Goal: Information Seeking & Learning: Learn about a topic

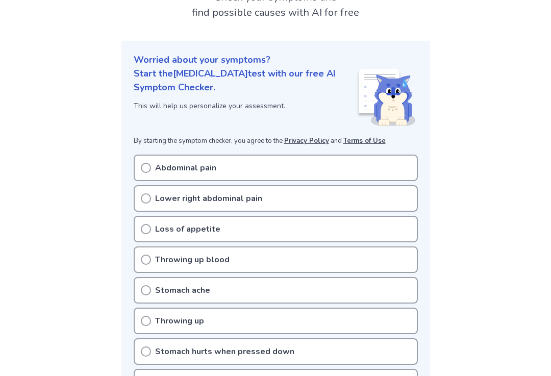
scroll to position [84, 0]
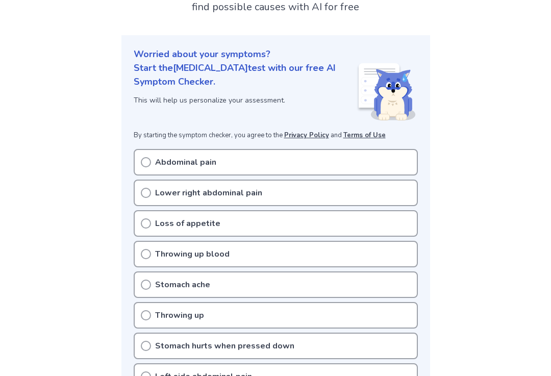
click at [375, 193] on div "Lower right abdominal pain" at bounding box center [276, 193] width 284 height 27
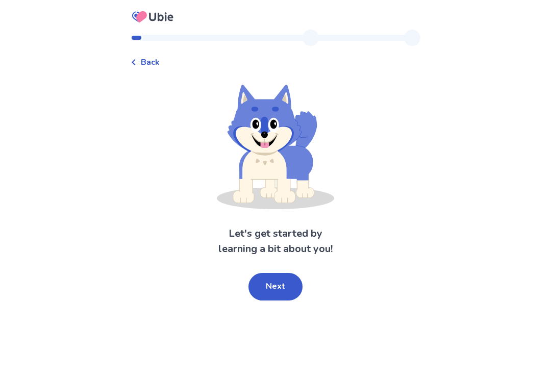
click at [284, 285] on button "Next" at bounding box center [276, 287] width 54 height 28
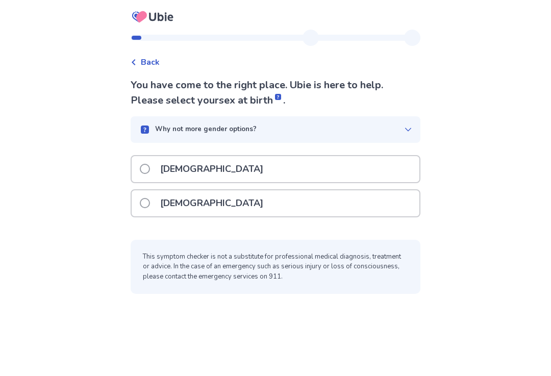
click at [275, 202] on div "Female" at bounding box center [276, 203] width 288 height 26
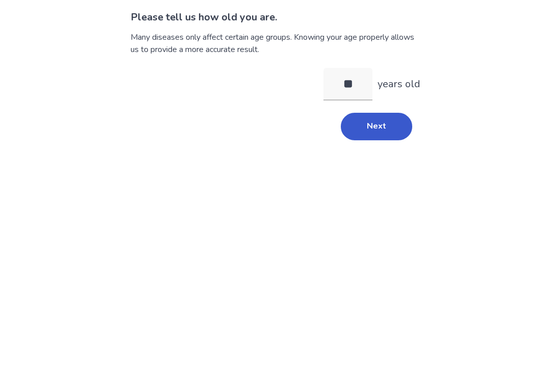
click at [392, 181] on button "Next" at bounding box center [376, 195] width 71 height 28
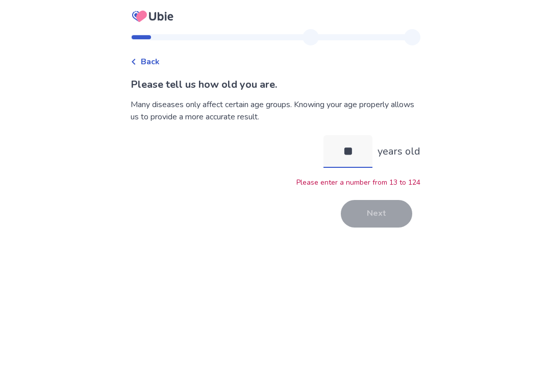
click at [364, 136] on input "**" at bounding box center [348, 152] width 49 height 33
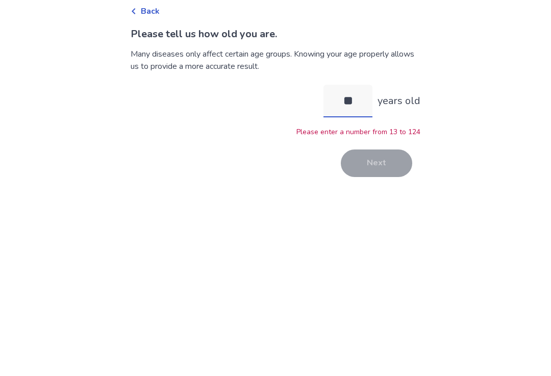
type input "*"
type input "**"
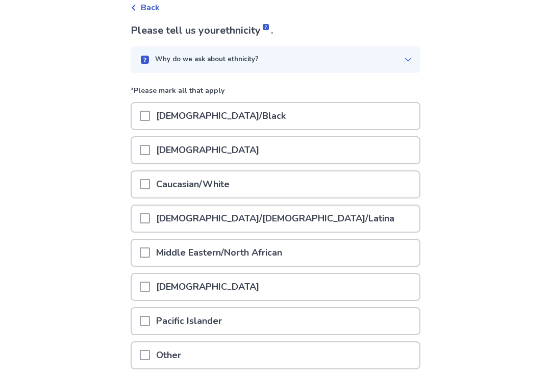
click at [395, 61] on div "Why do we ask about ethnicity?" at bounding box center [271, 60] width 265 height 10
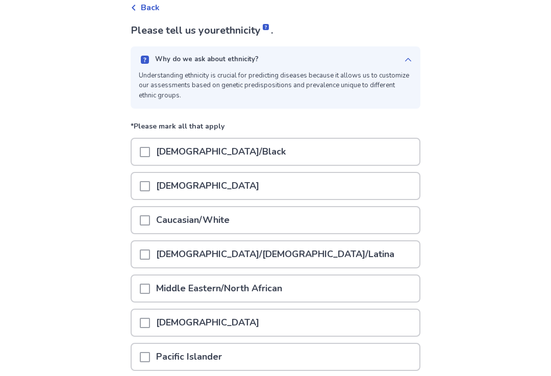
click at [398, 52] on div "Why do we ask about ethnicity? Understanding ethnicity is crucial for predictin…" at bounding box center [276, 77] width 290 height 62
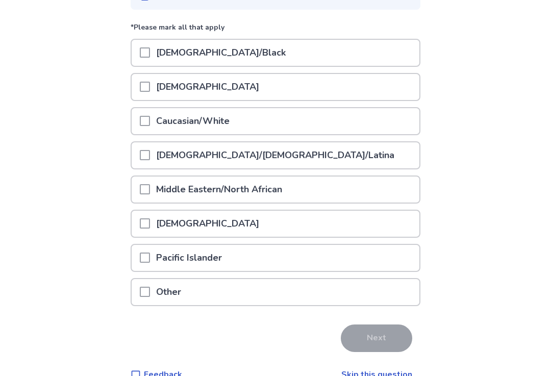
scroll to position [119, 0]
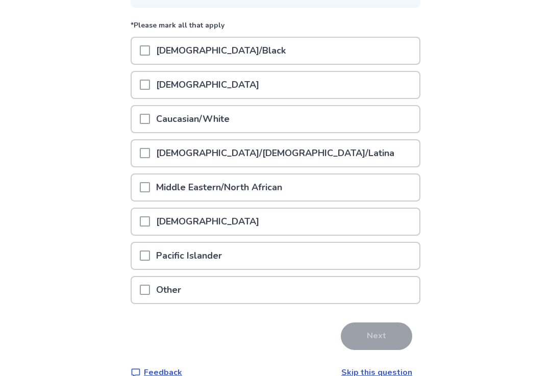
click at [296, 120] on div "Caucasian/White" at bounding box center [276, 120] width 288 height 26
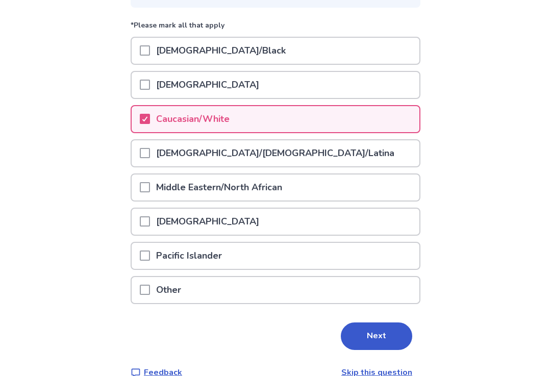
click at [378, 333] on button "Next" at bounding box center [376, 337] width 71 height 28
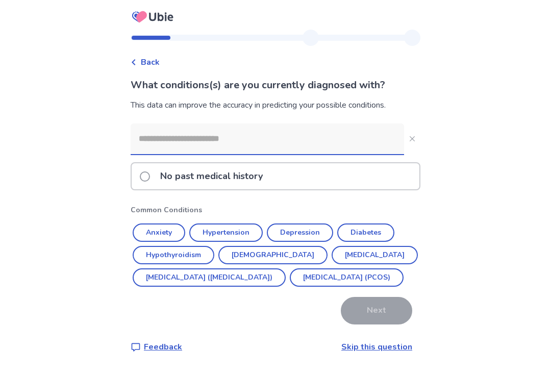
click at [323, 144] on input at bounding box center [268, 139] width 274 height 31
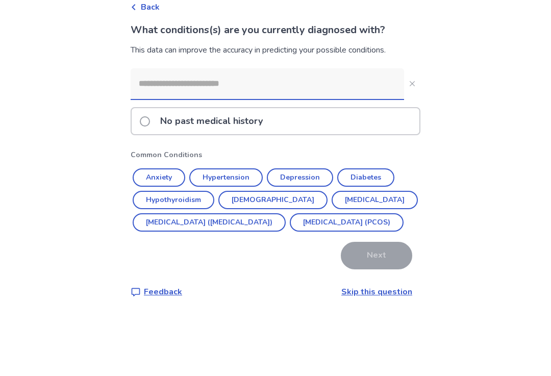
click at [453, 75] on div "Back What conditions(s) are you currently diagnosed with? This data can improve…" at bounding box center [275, 188] width 551 height 376
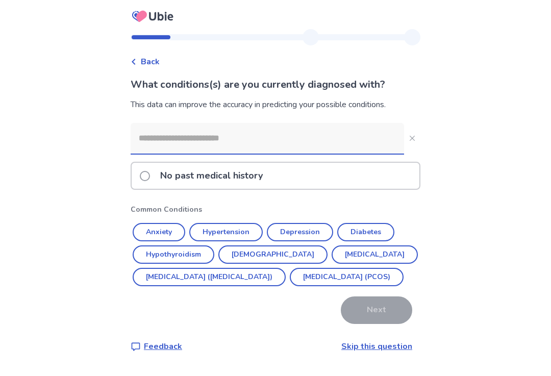
click at [282, 163] on div "No past medical history" at bounding box center [276, 176] width 288 height 26
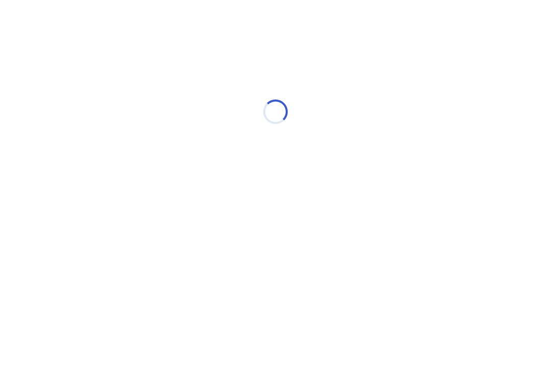
scroll to position [0, 0]
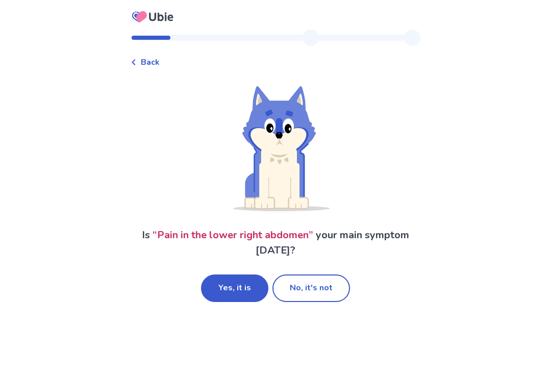
click at [243, 290] on button "Yes, it is" at bounding box center [234, 289] width 67 height 28
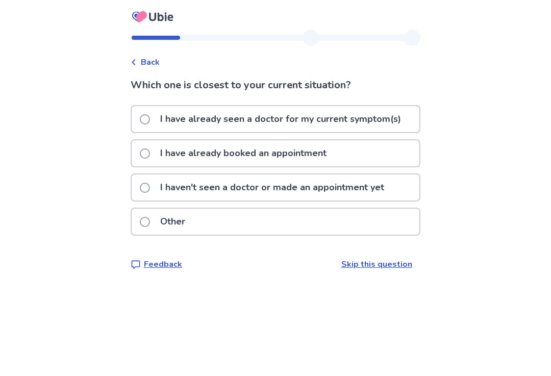
click at [390, 183] on p "I haven't seen a doctor or made an appointment yet" at bounding box center [272, 188] width 236 height 26
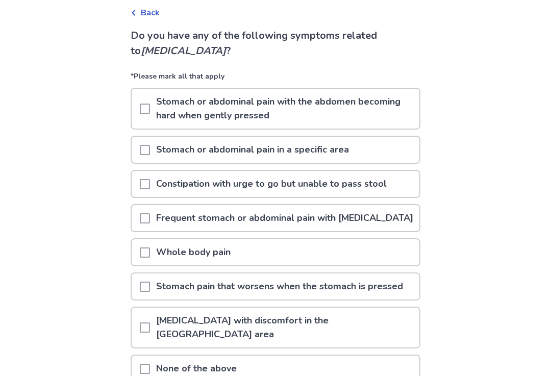
scroll to position [54, 0]
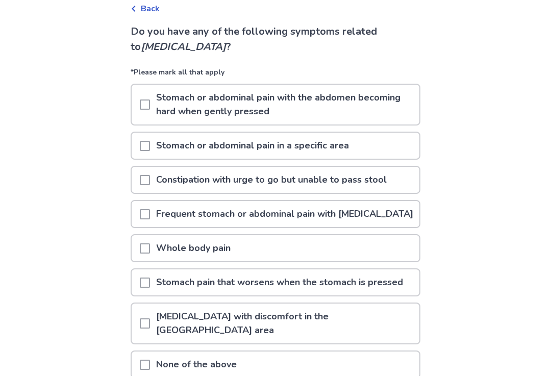
click at [371, 92] on p "Stomach or abdominal pain with the abdomen becoming hard when gently pressed" at bounding box center [284, 105] width 269 height 40
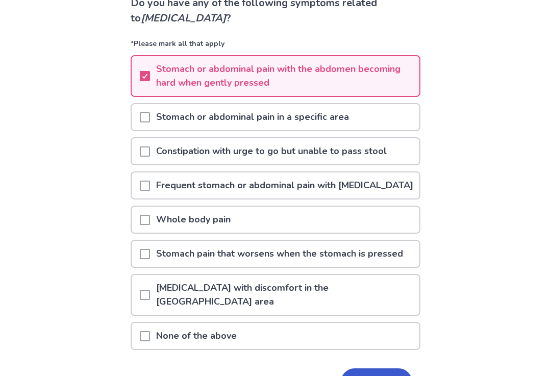
scroll to position [85, 0]
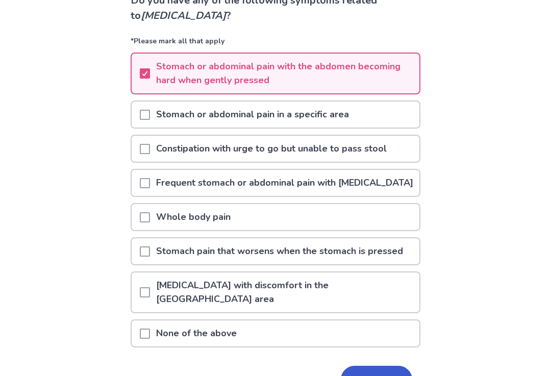
click at [385, 109] on div "Stomach or abdominal pain in a specific area" at bounding box center [276, 115] width 288 height 26
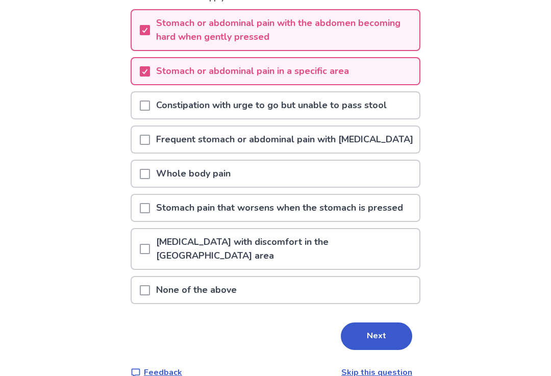
scroll to position [130, 0]
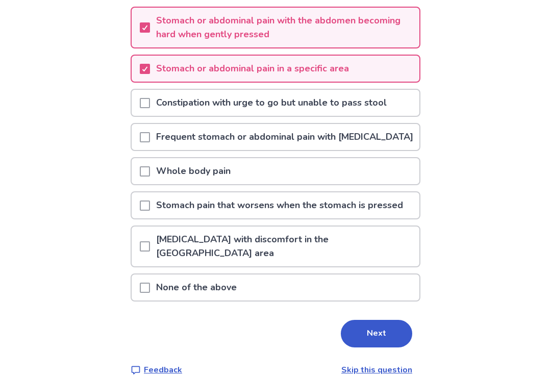
click at [381, 219] on p "Stomach pain that worsens when the stomach is pressed" at bounding box center [279, 206] width 259 height 26
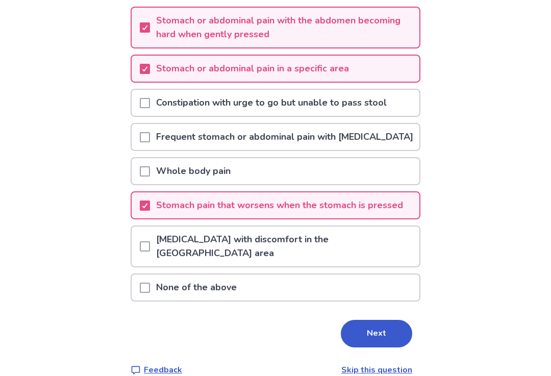
click at [385, 337] on button "Next" at bounding box center [376, 335] width 71 height 28
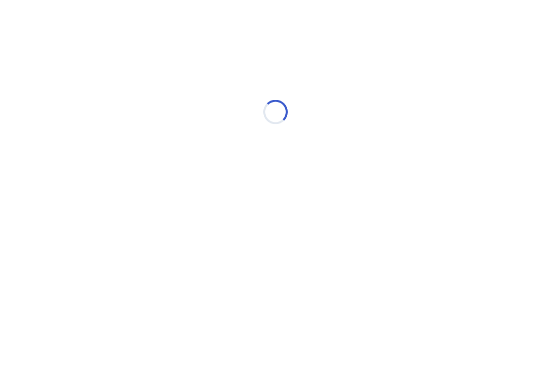
scroll to position [0, 0]
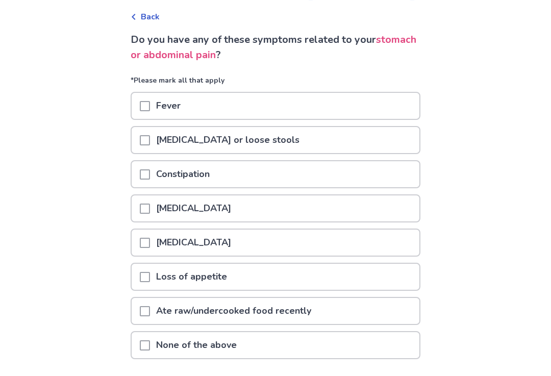
scroll to position [45, 0]
click at [335, 273] on div "Loss of appetite" at bounding box center [276, 277] width 288 height 26
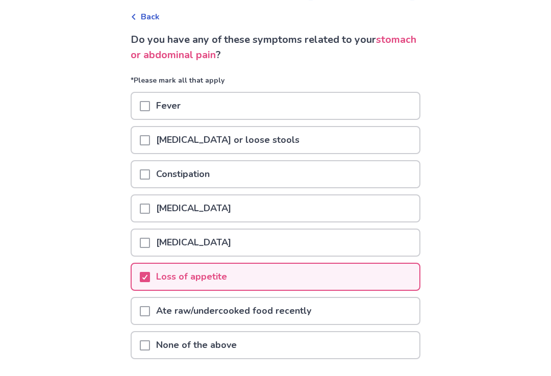
click at [376, 108] on div "Fever" at bounding box center [276, 106] width 288 height 26
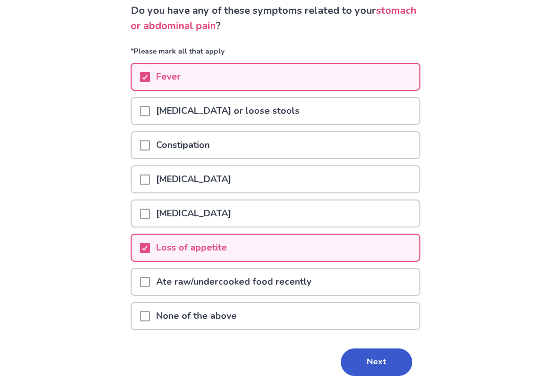
scroll to position [75, 0]
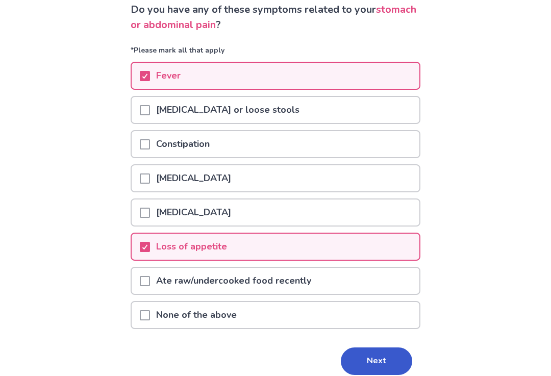
click at [387, 354] on button "Next" at bounding box center [376, 362] width 71 height 28
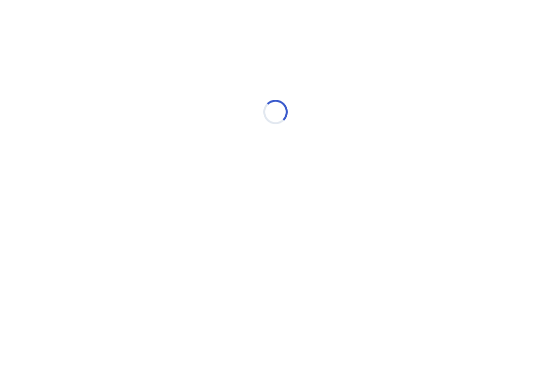
scroll to position [0, 0]
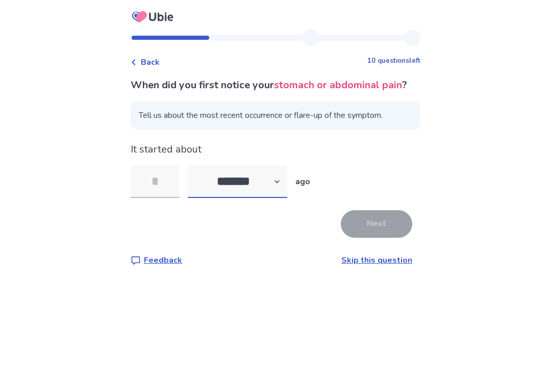
click at [215, 193] on select "******* ****** ******* ******** *******" at bounding box center [238, 181] width 100 height 33
select select "*"
click at [165, 198] on input "tel" at bounding box center [155, 181] width 49 height 33
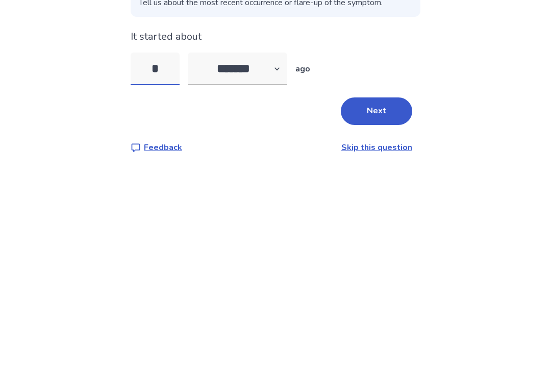
type input "*"
click at [458, 117] on div "Back 10 questions left When did you first notice your stomach or abdominal pain…" at bounding box center [275, 188] width 551 height 376
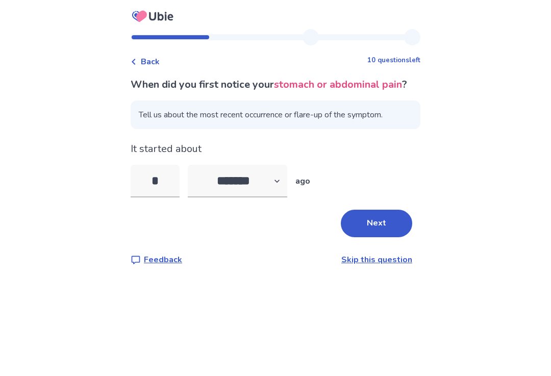
click at [377, 229] on button "Next" at bounding box center [376, 224] width 71 height 28
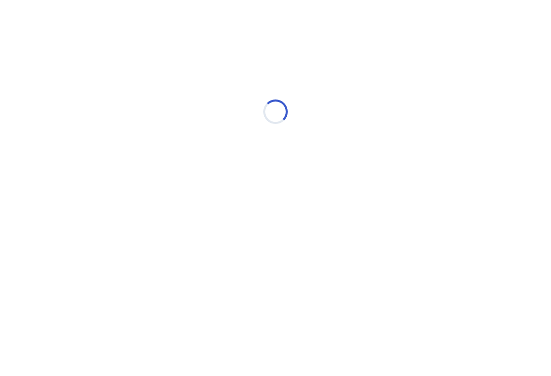
select select "*"
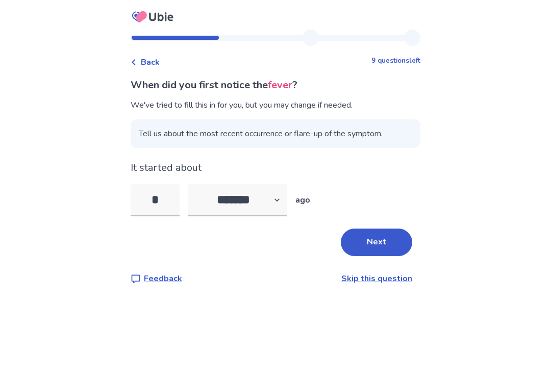
click at [383, 247] on button "Next" at bounding box center [376, 243] width 71 height 28
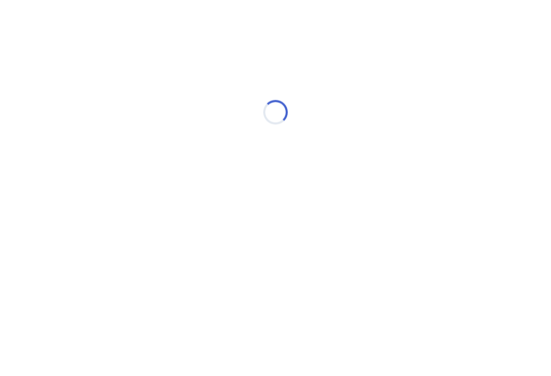
select select "*"
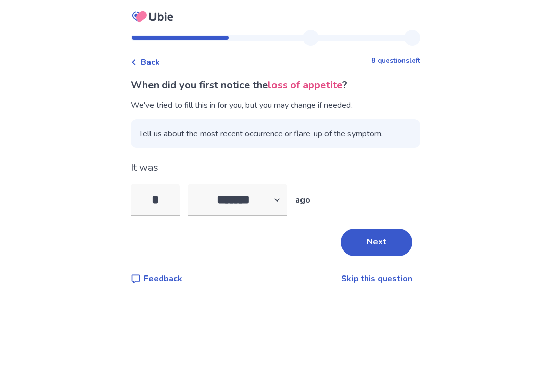
click at [375, 134] on span "Tell us about the most recent occurrence or flare-up of the symptom." at bounding box center [276, 133] width 290 height 29
click at [150, 195] on input "*" at bounding box center [155, 200] width 49 height 33
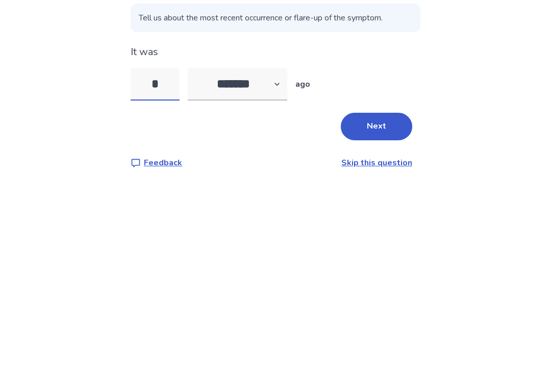
click at [171, 184] on input "*" at bounding box center [155, 200] width 49 height 33
type input "**"
click at [379, 229] on button "Next" at bounding box center [376, 243] width 71 height 28
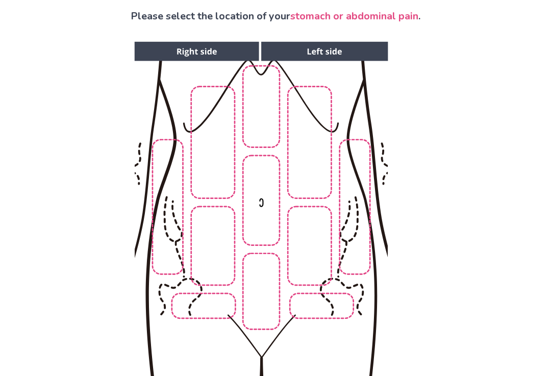
scroll to position [71, 0]
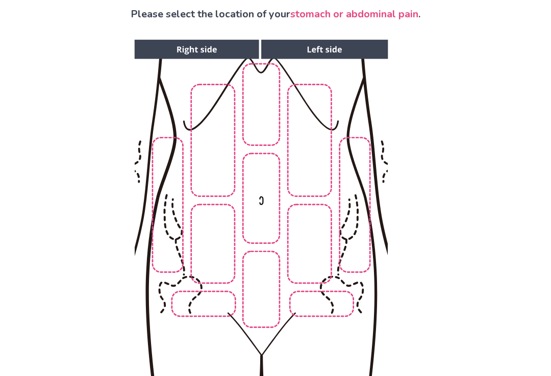
click at [210, 261] on img at bounding box center [261, 210] width 522 height 353
click at [190, 303] on img at bounding box center [261, 210] width 522 height 353
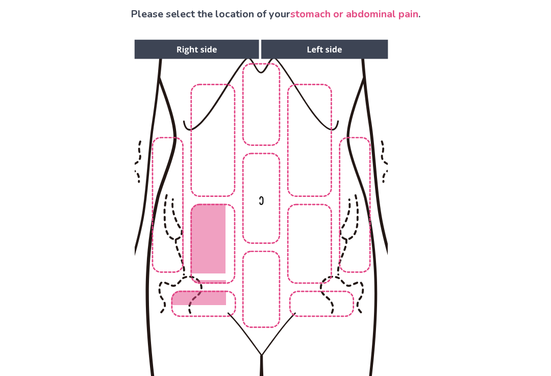
click at [162, 222] on img at bounding box center [261, 210] width 522 height 353
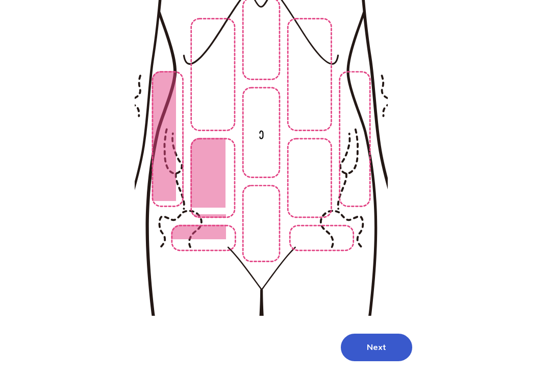
scroll to position [151, 0]
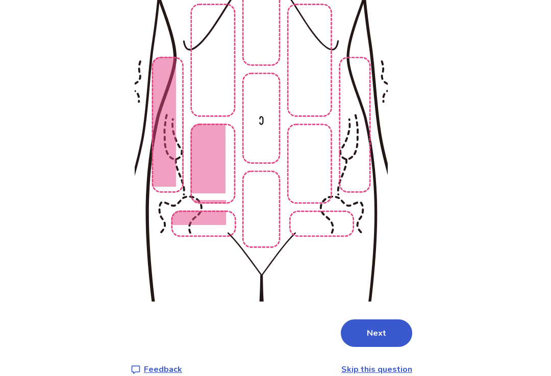
click at [371, 338] on button "Next" at bounding box center [376, 334] width 71 height 28
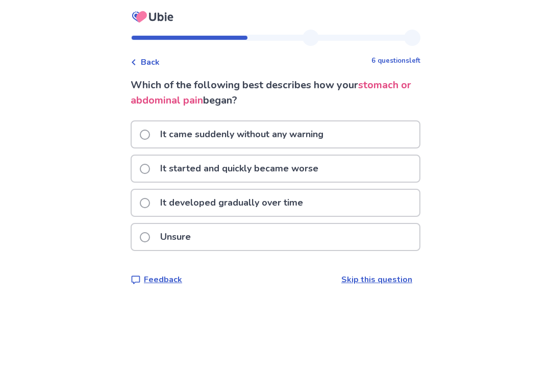
click at [389, 164] on div "It started and quickly became worse" at bounding box center [276, 169] width 288 height 26
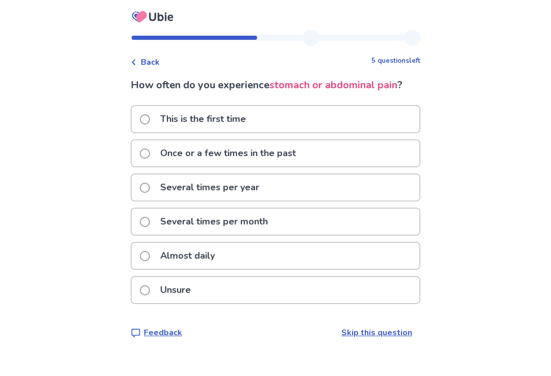
click at [389, 120] on div "This is the first time" at bounding box center [276, 119] width 288 height 26
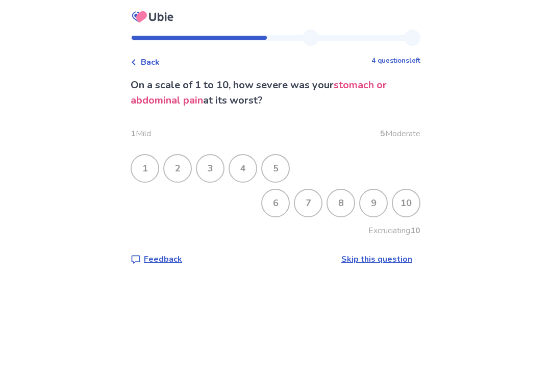
click at [405, 198] on div "10" at bounding box center [406, 203] width 27 height 27
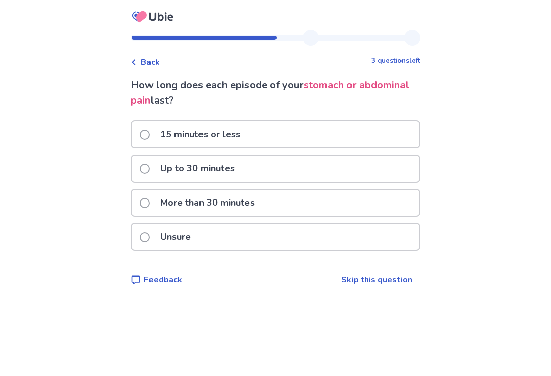
click at [361, 210] on div "More than 30 minutes" at bounding box center [276, 203] width 288 height 26
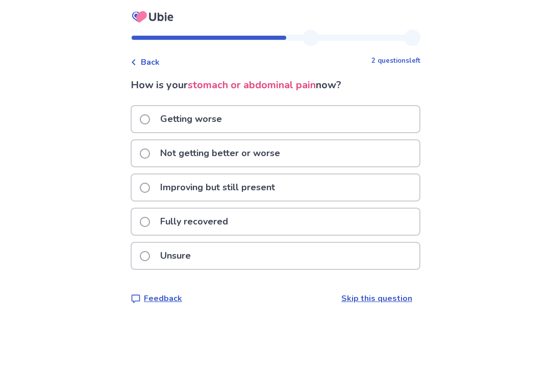
click at [370, 117] on div "Getting worse" at bounding box center [276, 119] width 288 height 26
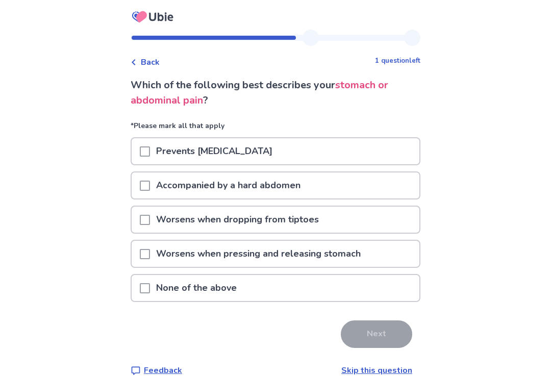
click at [381, 257] on div "Worsens when pressing and releasing stomach" at bounding box center [276, 254] width 288 height 26
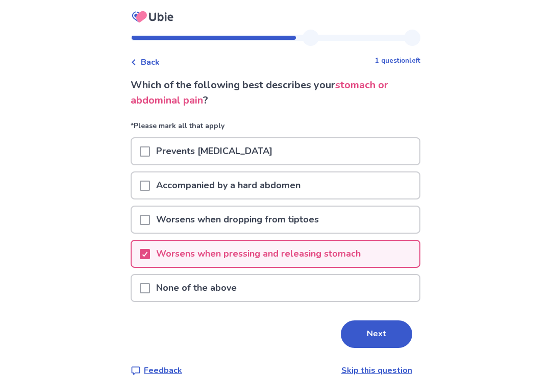
click at [372, 337] on button "Next" at bounding box center [376, 335] width 71 height 28
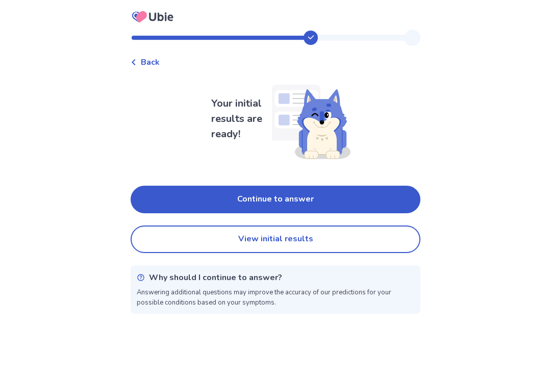
click at [377, 196] on button "Continue to answer" at bounding box center [276, 200] width 290 height 28
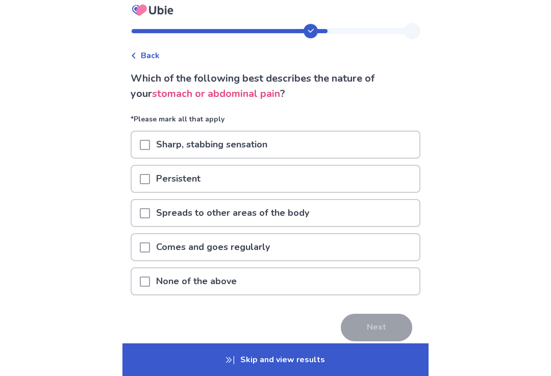
scroll to position [7, 0]
click at [364, 147] on div "Sharp, stabbing sensation" at bounding box center [276, 144] width 288 height 26
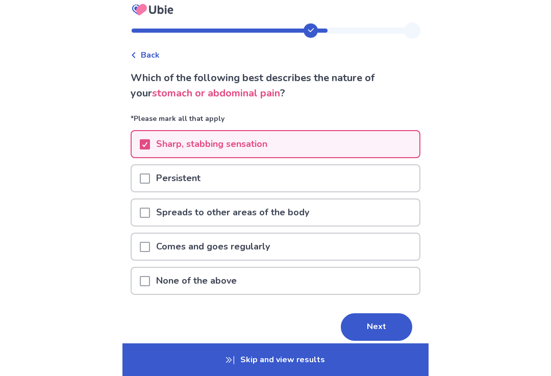
click at [387, 327] on button "Next" at bounding box center [376, 327] width 71 height 28
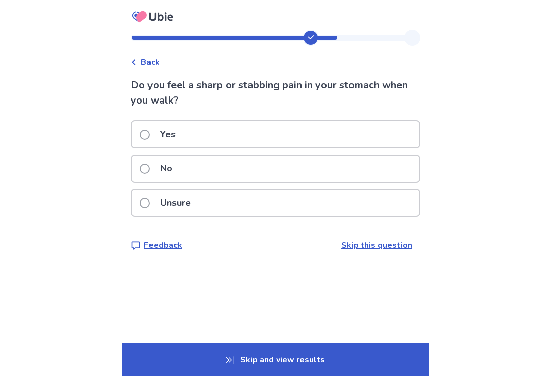
click at [383, 146] on div "Yes" at bounding box center [276, 134] width 288 height 26
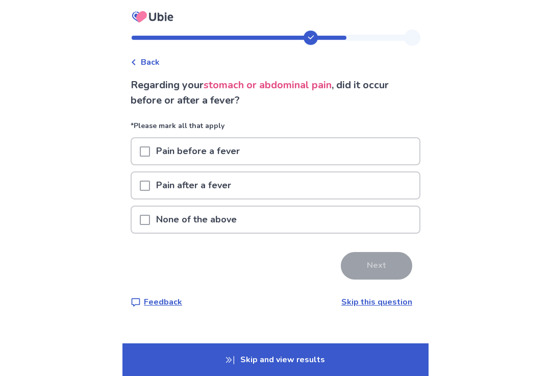
click at [147, 58] on span "Back" at bounding box center [150, 62] width 19 height 12
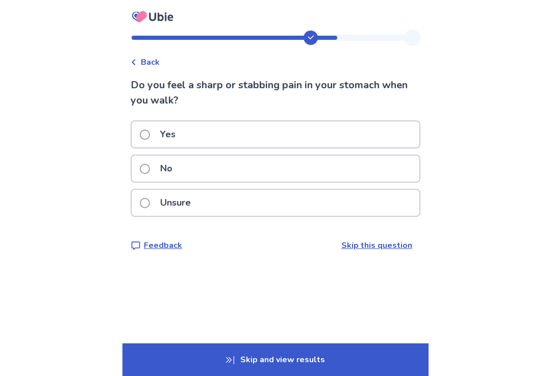
click at [317, 139] on div "Yes" at bounding box center [276, 134] width 288 height 26
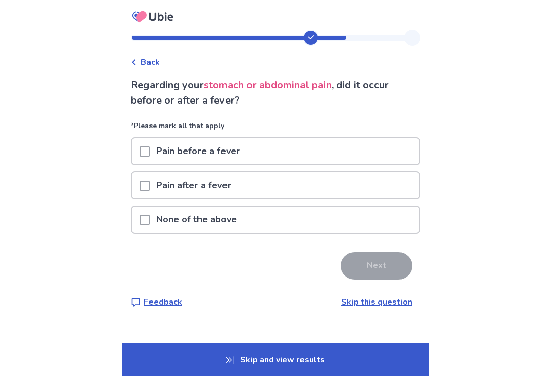
click at [318, 156] on div "Pain before a fever" at bounding box center [276, 151] width 288 height 26
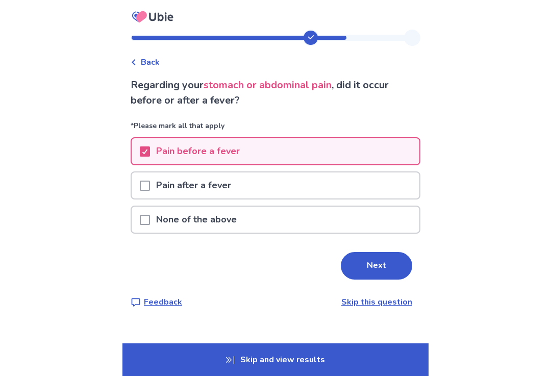
click at [370, 269] on button "Next" at bounding box center [376, 266] width 71 height 28
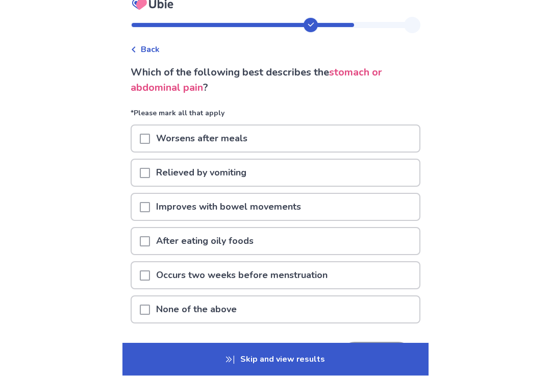
scroll to position [11, 0]
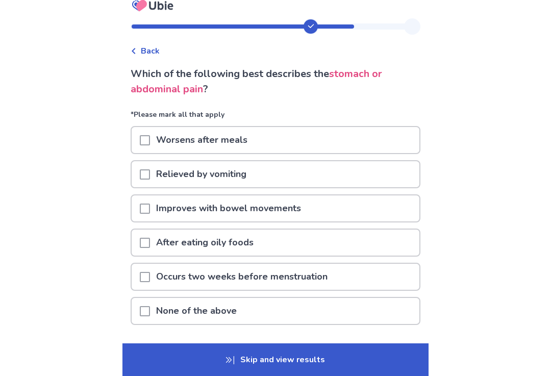
click at [367, 137] on div "Worsens after meals" at bounding box center [276, 140] width 288 height 26
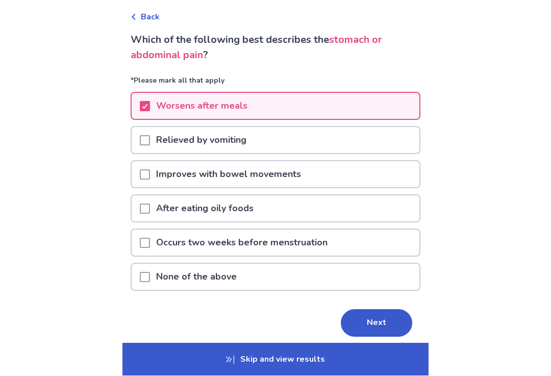
scroll to position [45, 0]
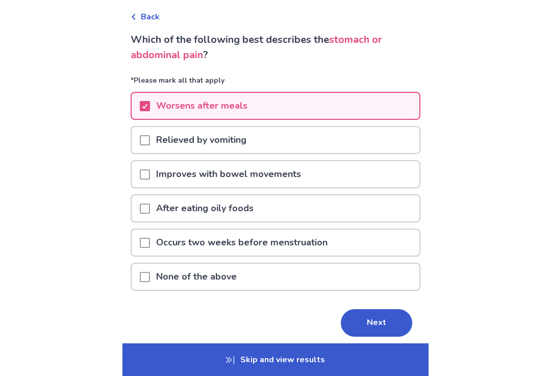
click at [378, 281] on div "None of the above" at bounding box center [276, 277] width 288 height 26
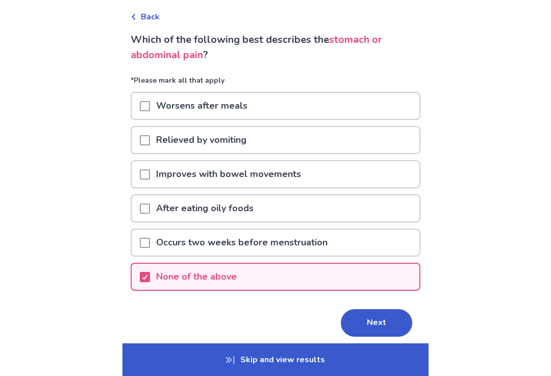
click at [353, 93] on div "Worsens after meals" at bounding box center [276, 106] width 288 height 26
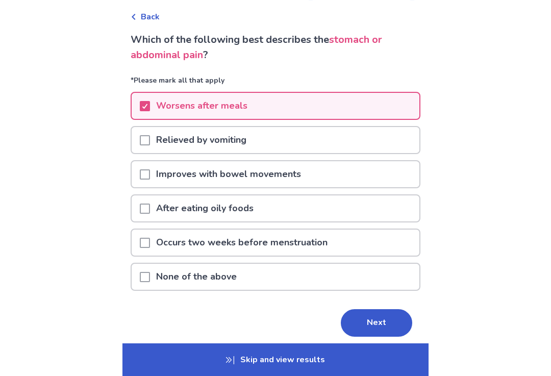
click at [373, 354] on link "Skip this question" at bounding box center [376, 359] width 71 height 11
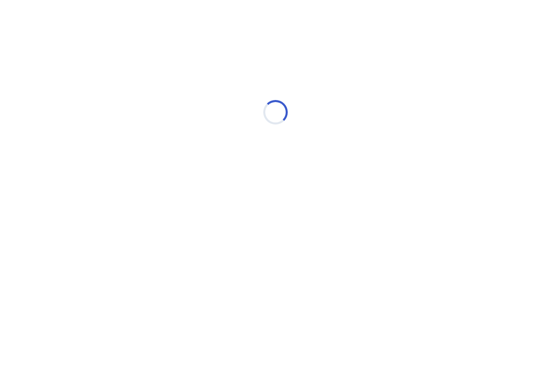
scroll to position [0, 0]
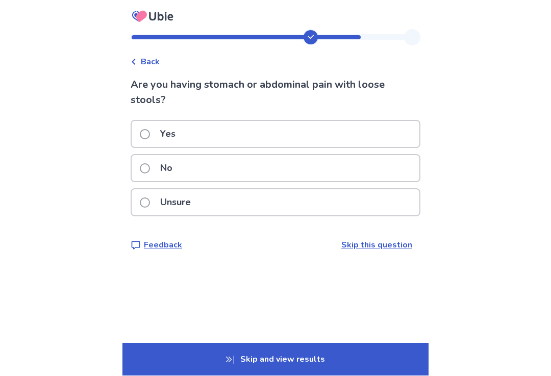
scroll to position [17, 0]
click at [160, 56] on span "Back" at bounding box center [150, 62] width 19 height 12
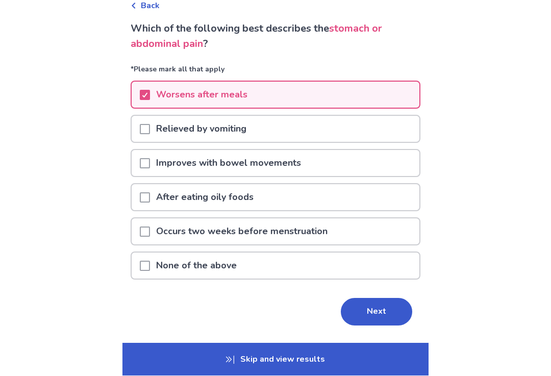
scroll to position [59, 0]
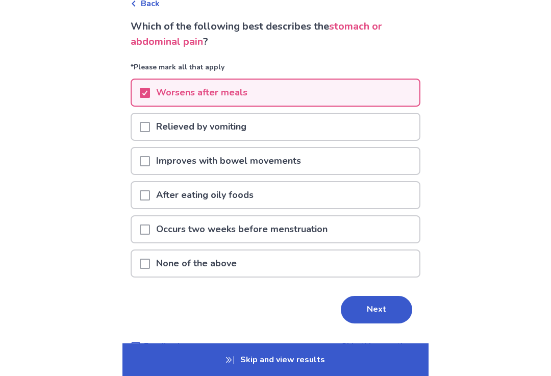
click at [385, 312] on button "Next" at bounding box center [376, 310] width 71 height 28
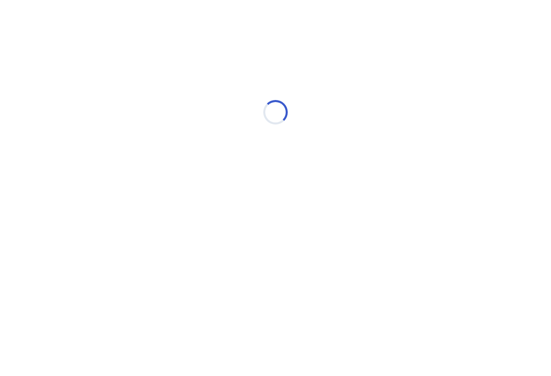
scroll to position [0, 0]
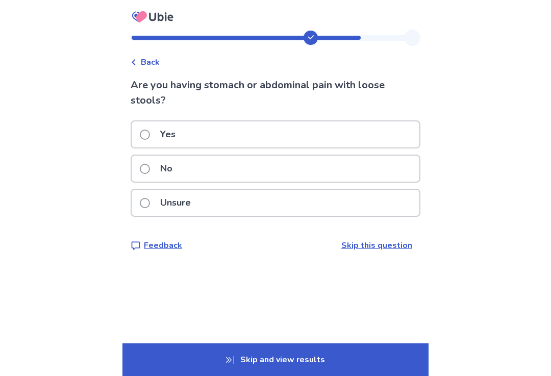
click at [399, 128] on div "Yes" at bounding box center [276, 134] width 288 height 26
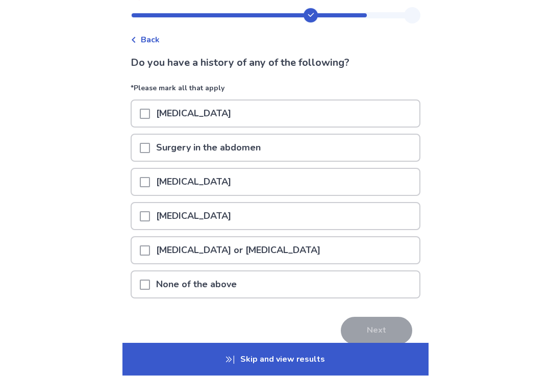
scroll to position [22, 0]
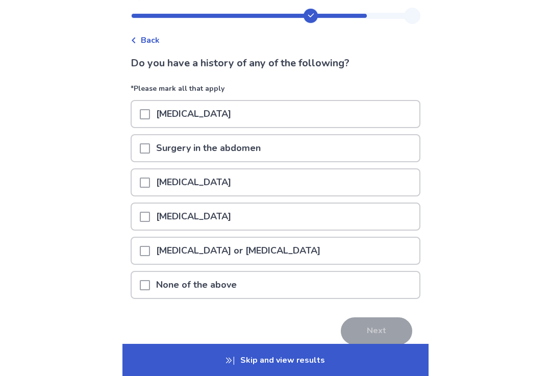
click at [378, 278] on div "None of the above" at bounding box center [276, 285] width 288 height 26
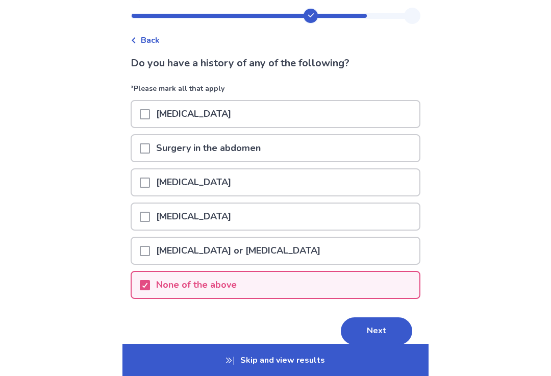
scroll to position [22, 0]
click at [381, 330] on button "Next" at bounding box center [376, 331] width 71 height 28
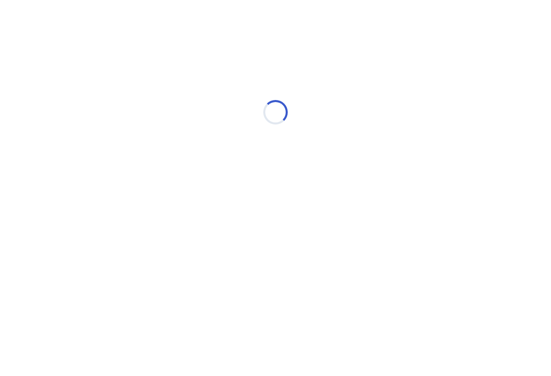
scroll to position [0, 0]
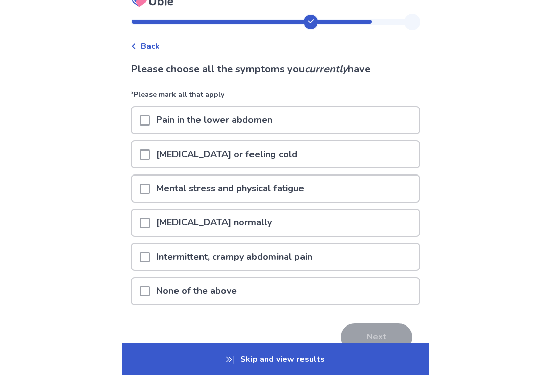
click at [383, 117] on div "Pain in the lower abdomen" at bounding box center [276, 121] width 288 height 26
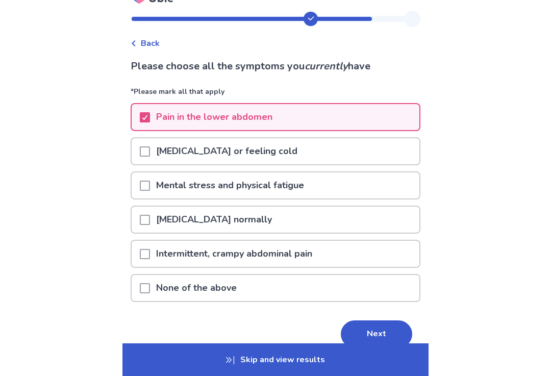
scroll to position [18, 0]
click at [373, 152] on div "Chills or feeling cold" at bounding box center [276, 152] width 288 height 26
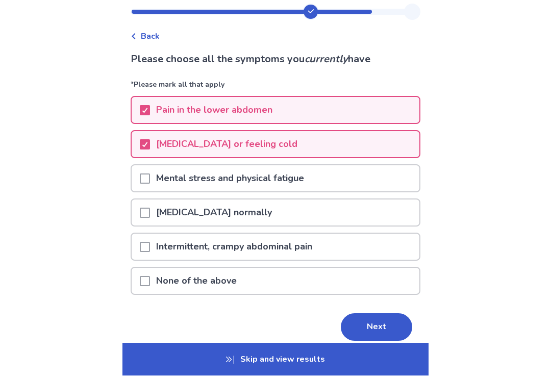
scroll to position [26, 0]
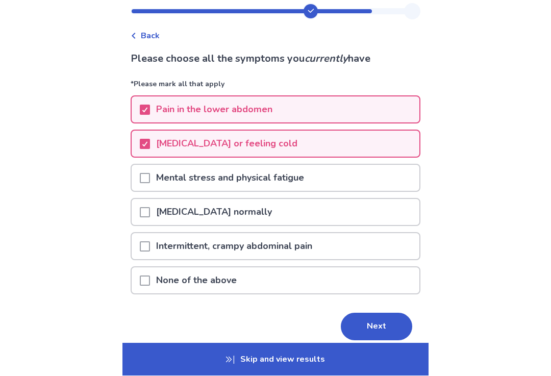
click at [386, 208] on div "Difficulty walking normally" at bounding box center [276, 213] width 288 height 26
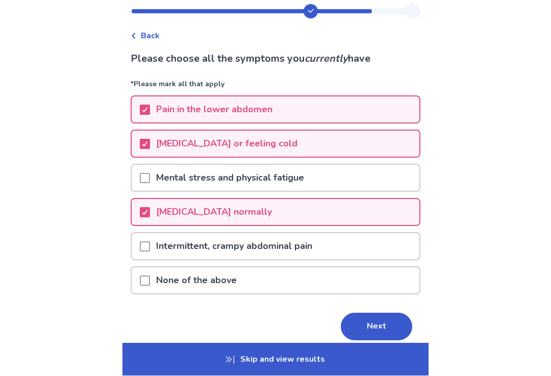
scroll to position [27, 0]
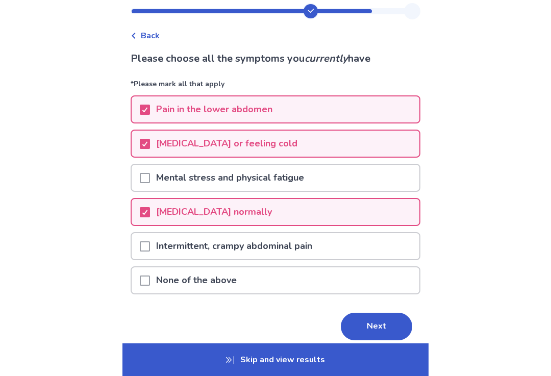
click at [381, 248] on div "Intermittent, crampy abdominal pain" at bounding box center [276, 246] width 288 height 26
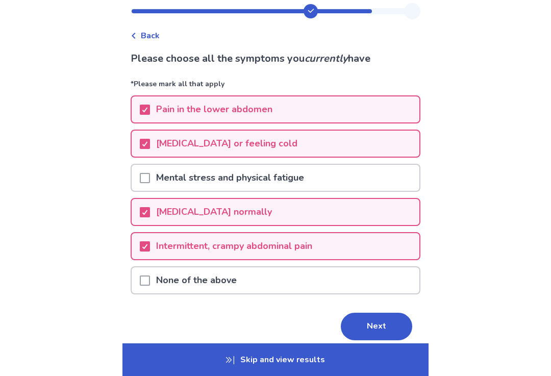
click at [379, 337] on button "Next" at bounding box center [376, 327] width 71 height 28
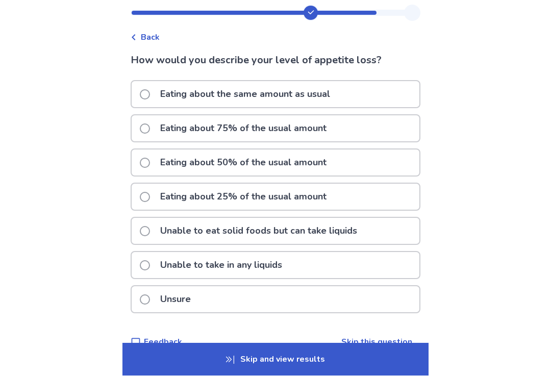
scroll to position [29, 0]
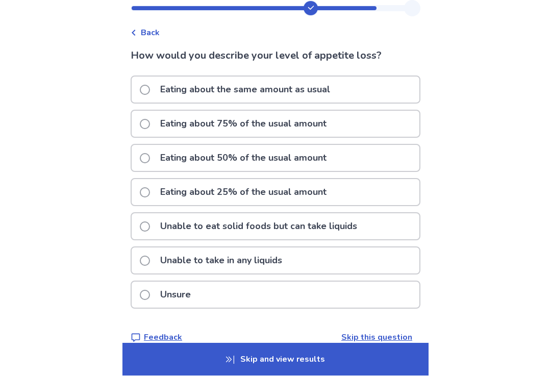
click at [384, 126] on div "Eating about 75% of the usual amount" at bounding box center [276, 124] width 288 height 26
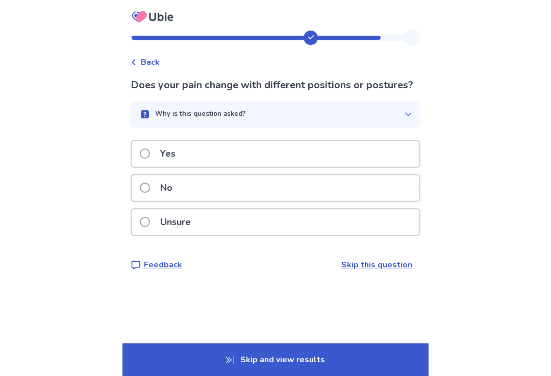
click at [372, 153] on div "Does your pain change with different positions or postures? Why is this questio…" at bounding box center [276, 174] width 290 height 193
click at [399, 167] on div "Yes" at bounding box center [276, 154] width 288 height 26
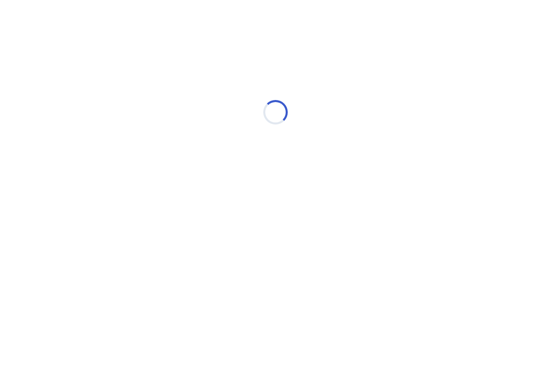
select select "*"
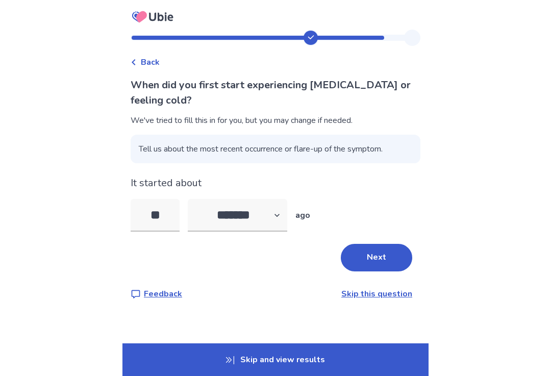
click at [388, 258] on button "Next" at bounding box center [376, 258] width 71 height 28
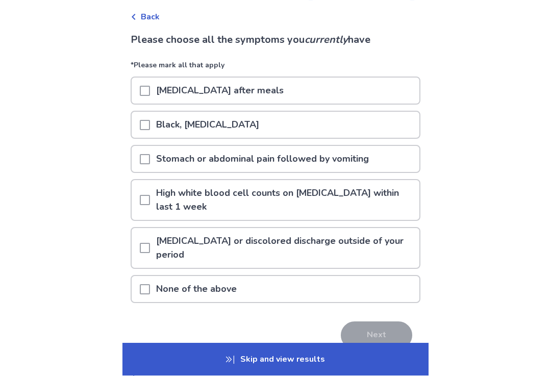
scroll to position [46, 0]
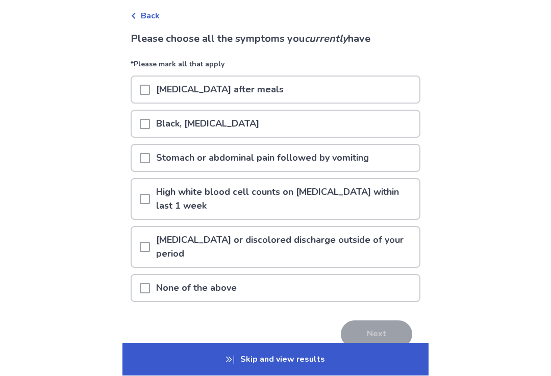
click at [365, 288] on div "None of the above" at bounding box center [276, 289] width 288 height 26
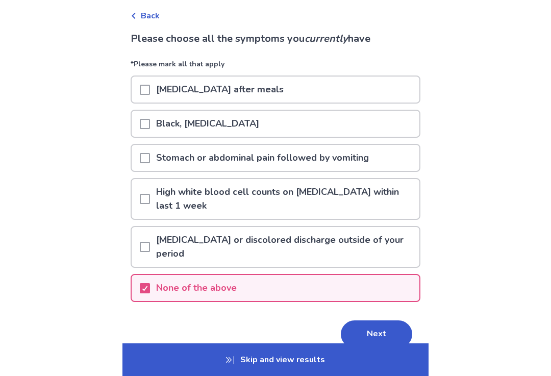
click at [390, 337] on button "Next" at bounding box center [376, 335] width 71 height 28
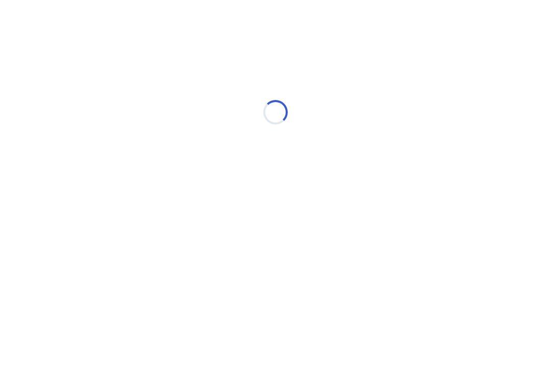
scroll to position [0, 0]
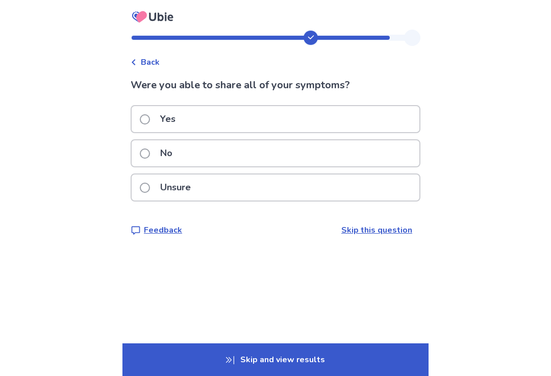
click at [392, 117] on div "Yes" at bounding box center [276, 119] width 288 height 26
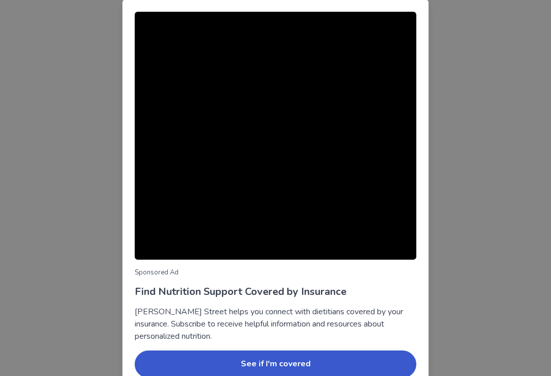
scroll to position [17, 0]
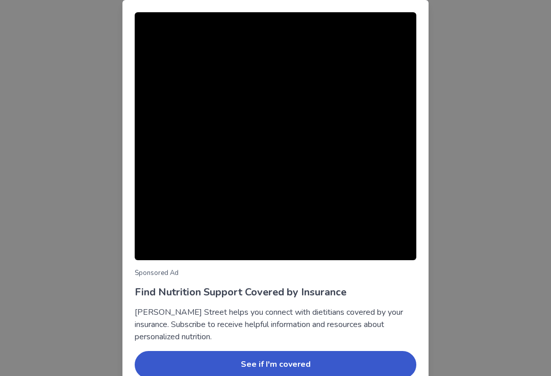
click at [498, 162] on div "Sponsored Ad Find Nutrition Support Covered by Insurance Berry Street helps you…" at bounding box center [275, 188] width 551 height 376
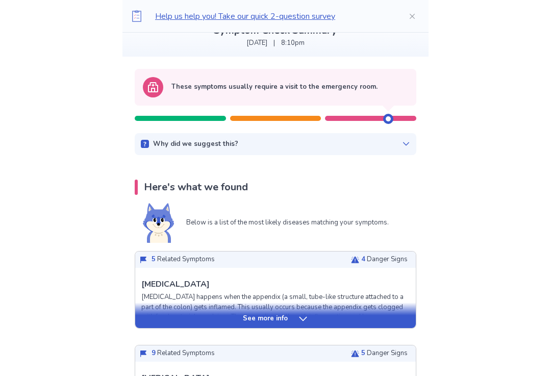
scroll to position [74, 0]
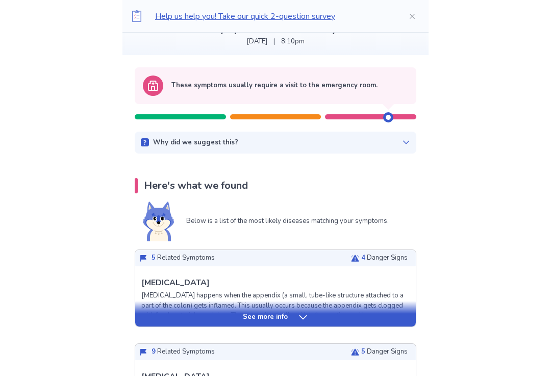
click at [375, 318] on div "See more info" at bounding box center [275, 317] width 281 height 10
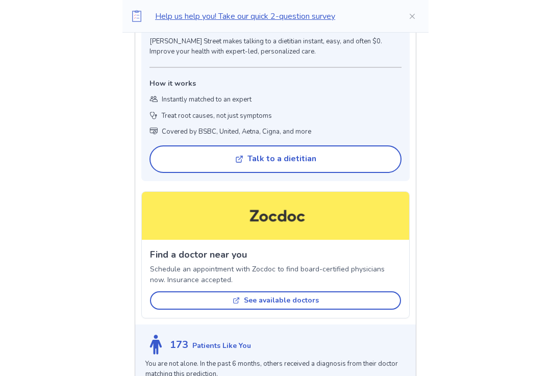
scroll to position [879, 0]
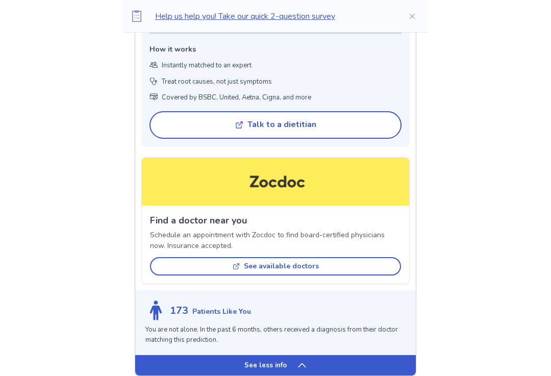
click at [369, 131] on button "Talk to a dietitian" at bounding box center [276, 126] width 252 height 28
